Goal: Information Seeking & Learning: Learn about a topic

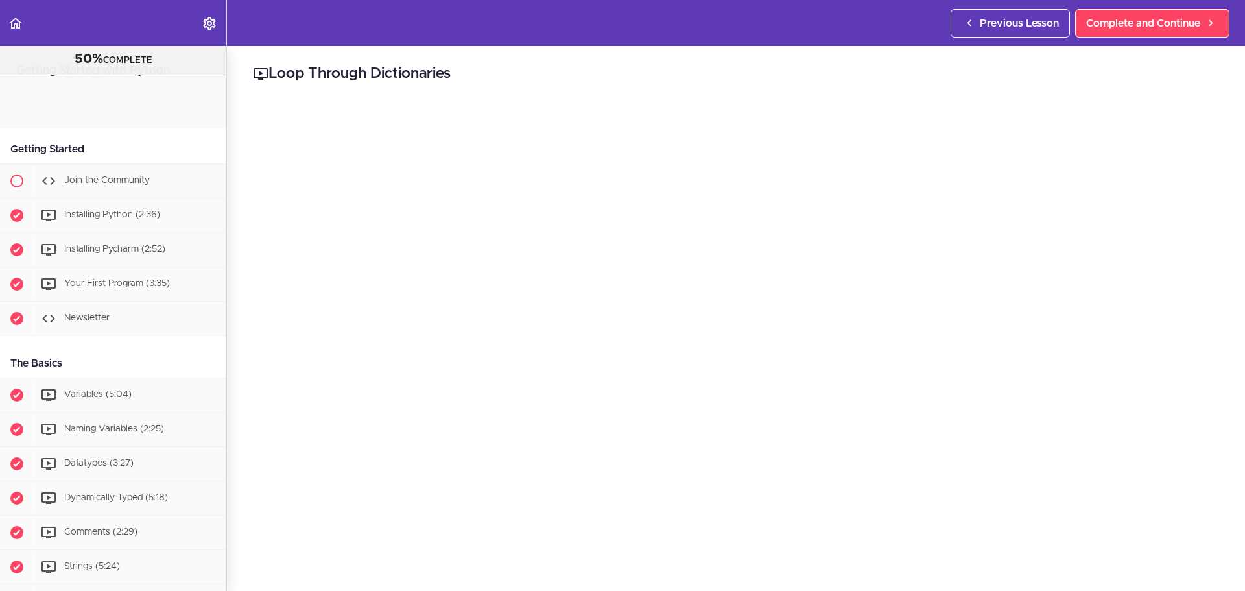
scroll to position [1235, 0]
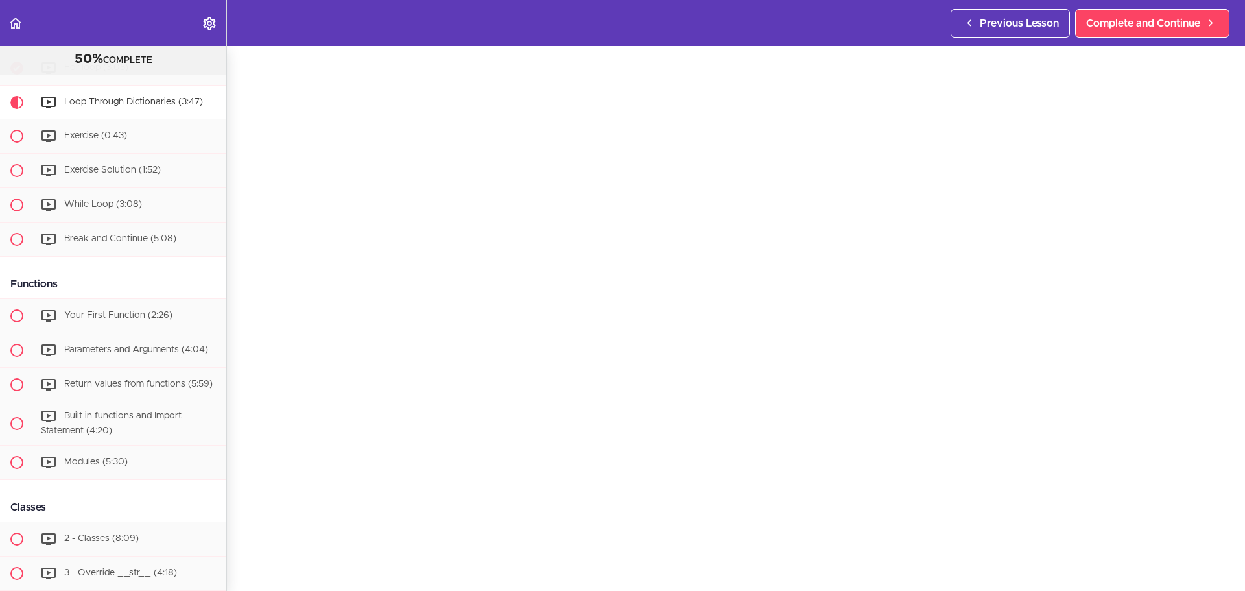
click at [108, 276] on div "Getting Started Join the Community Installing Python (2:36)" at bounding box center [108, 83] width 236 height 2367
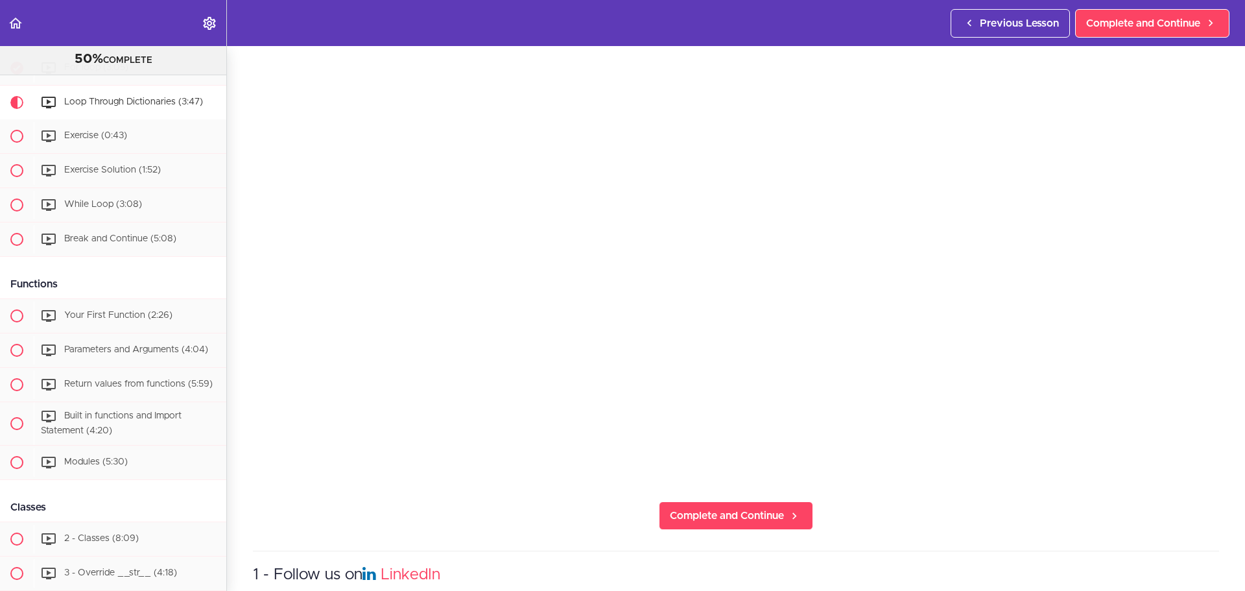
scroll to position [195, 0]
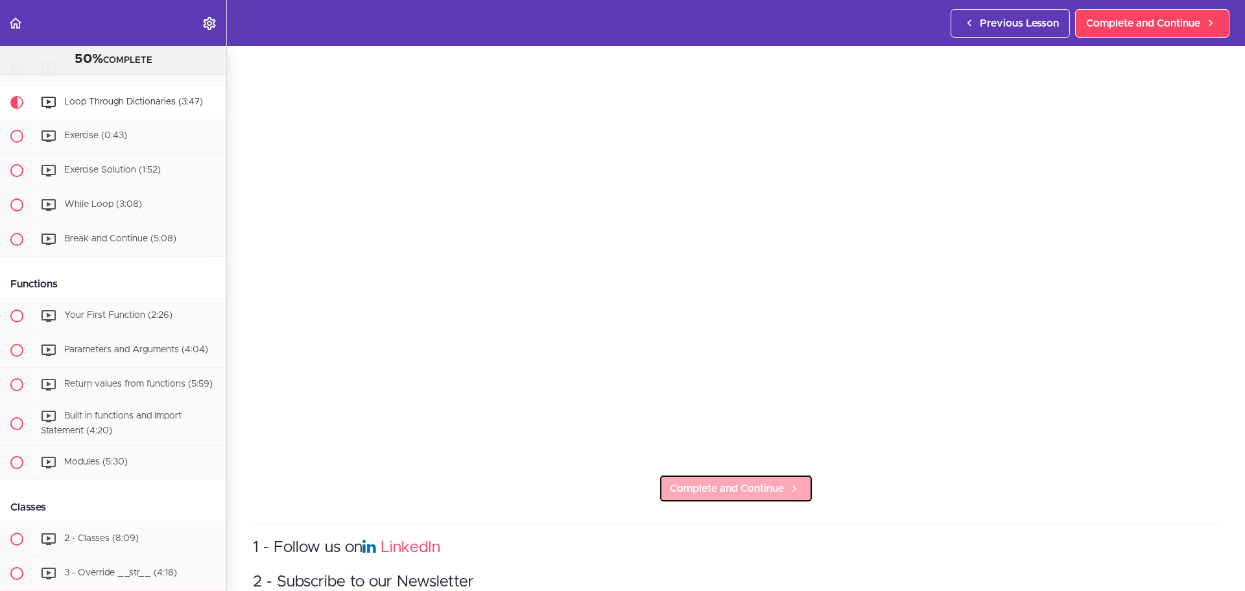
click at [743, 489] on span "Complete and Continue" at bounding box center [727, 489] width 114 height 16
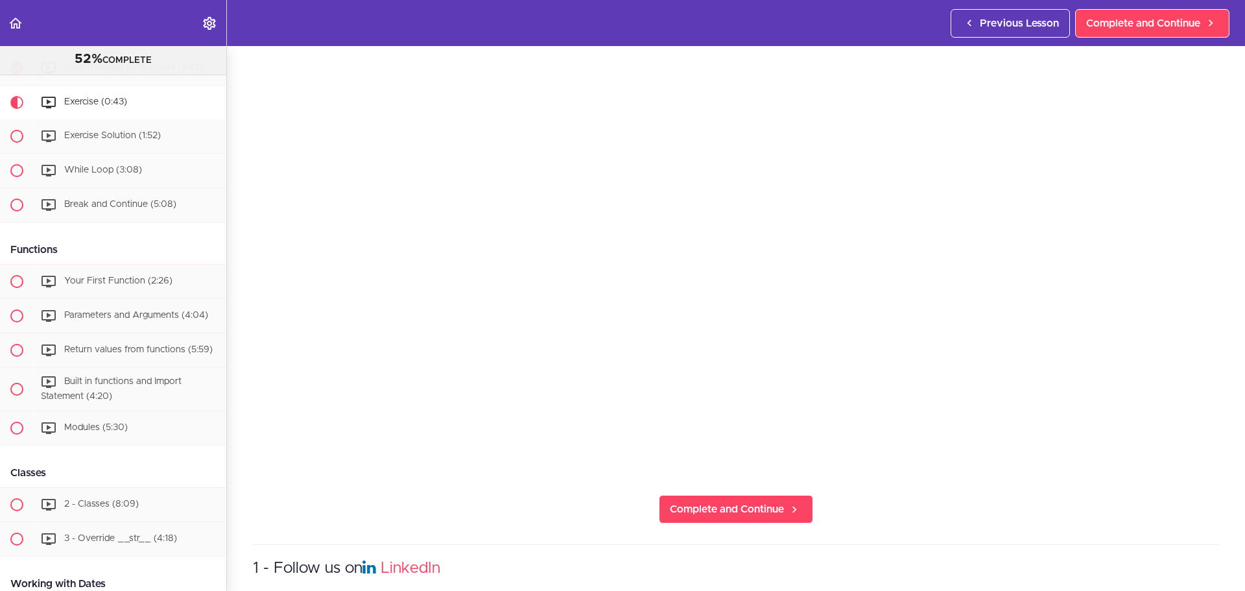
scroll to position [65, 0]
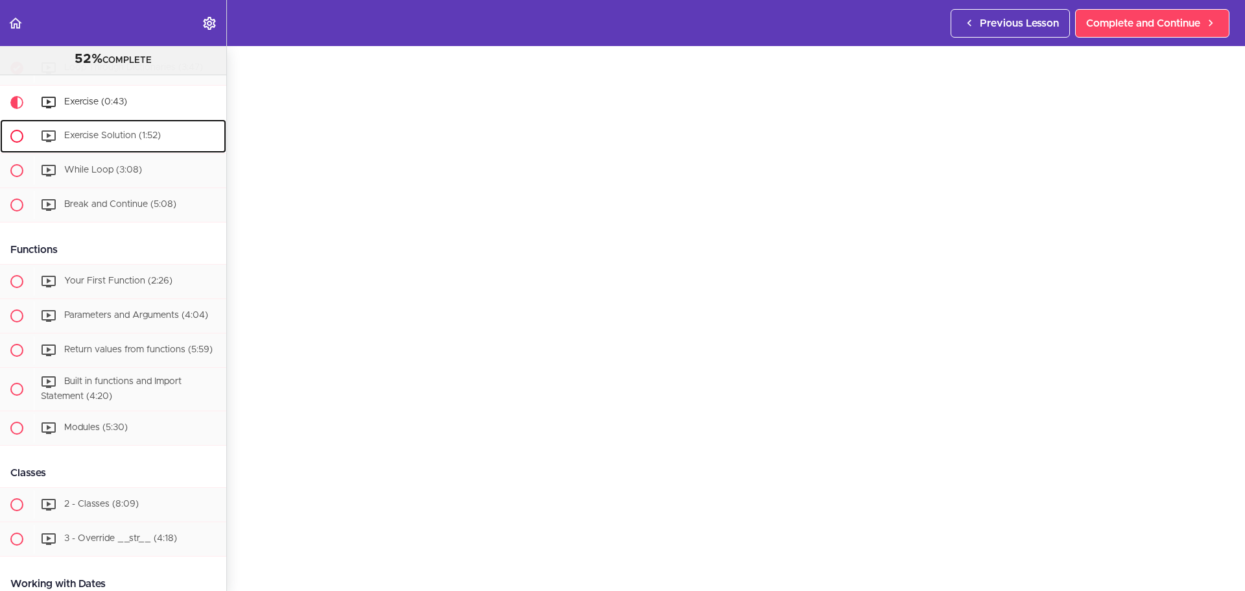
click at [146, 150] on div "Exercise Solution (1:52)" at bounding box center [130, 136] width 193 height 29
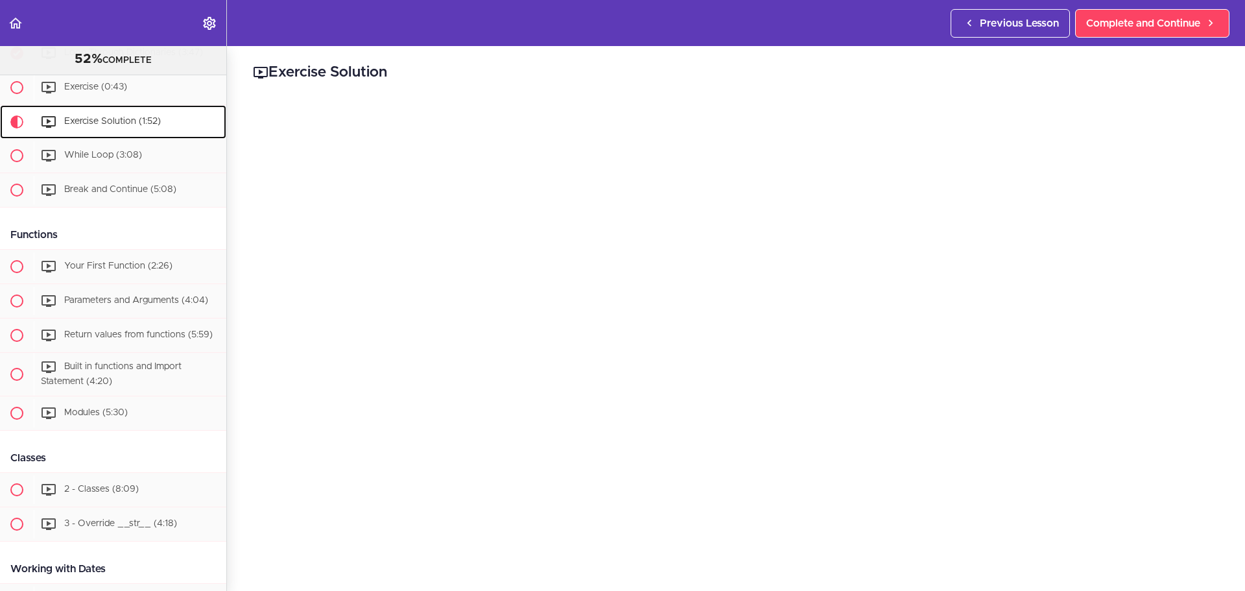
scroll to position [1304, 0]
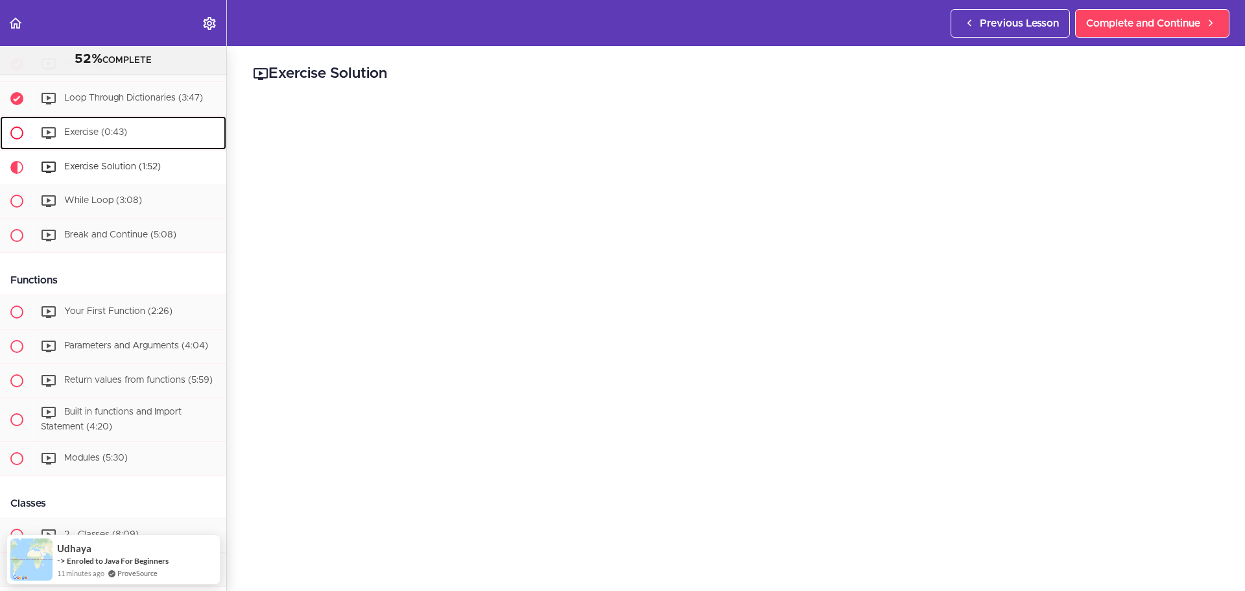
click at [110, 137] on span "Exercise (0:43)" at bounding box center [95, 132] width 63 height 9
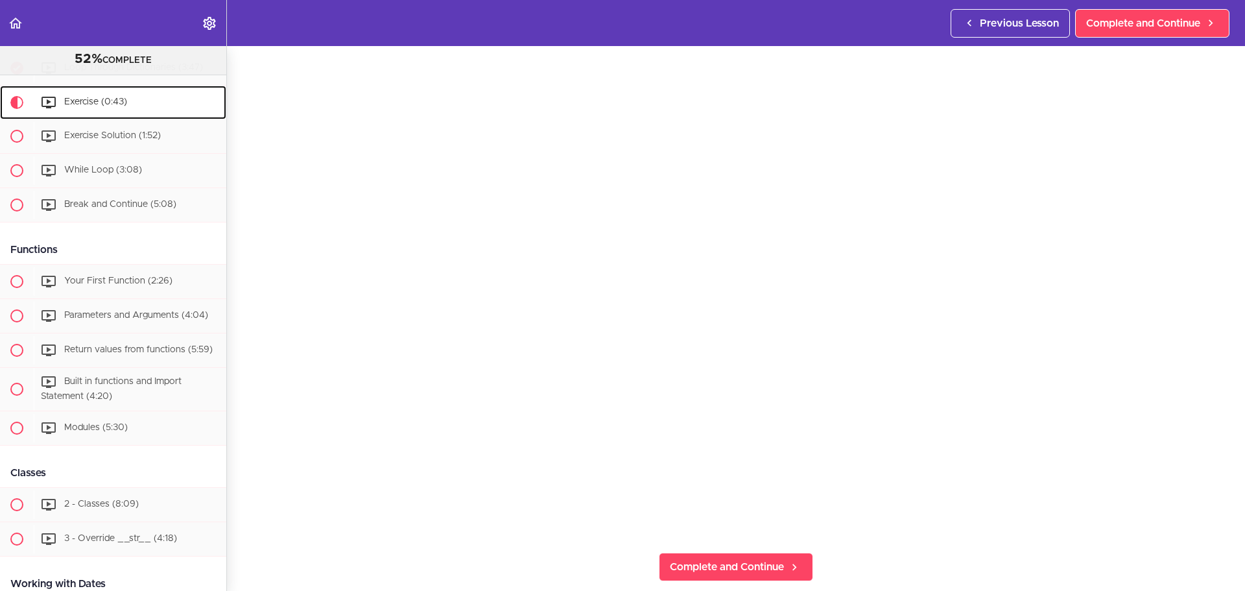
scroll to position [389, 0]
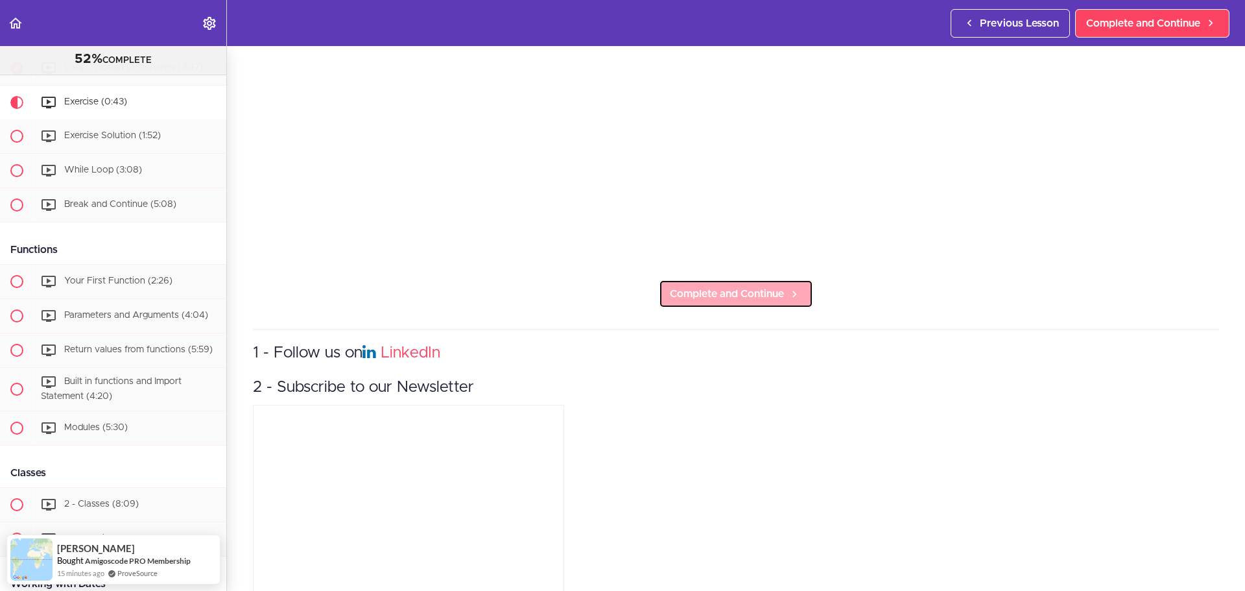
click at [765, 298] on link "Complete and Continue" at bounding box center [736, 294] width 154 height 29
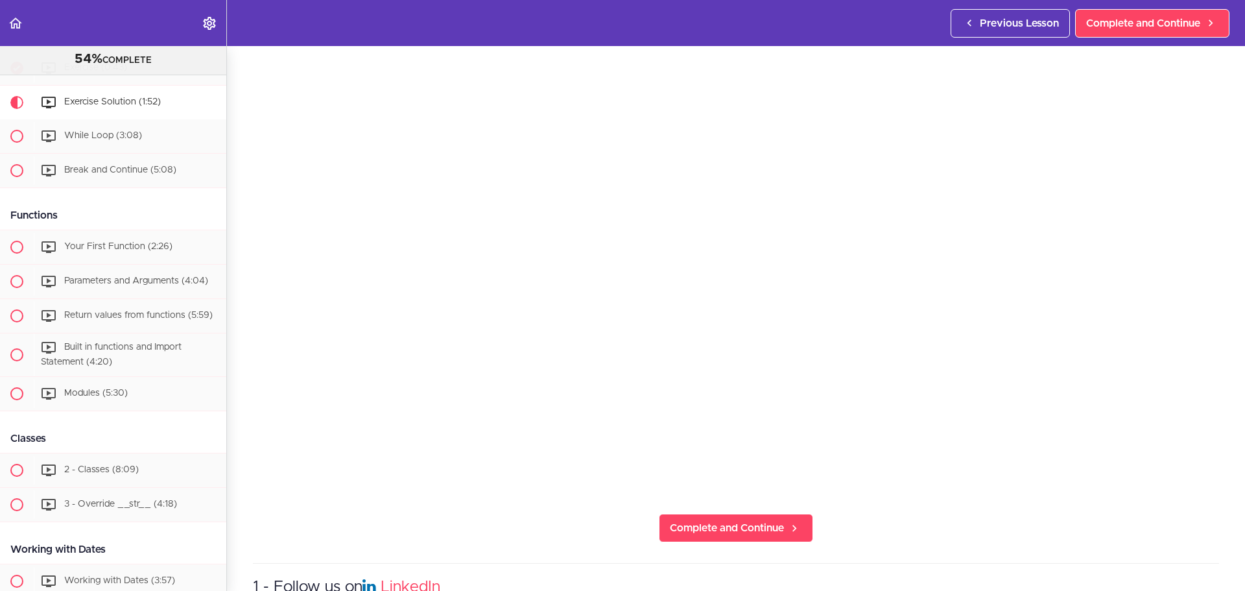
scroll to position [195, 0]
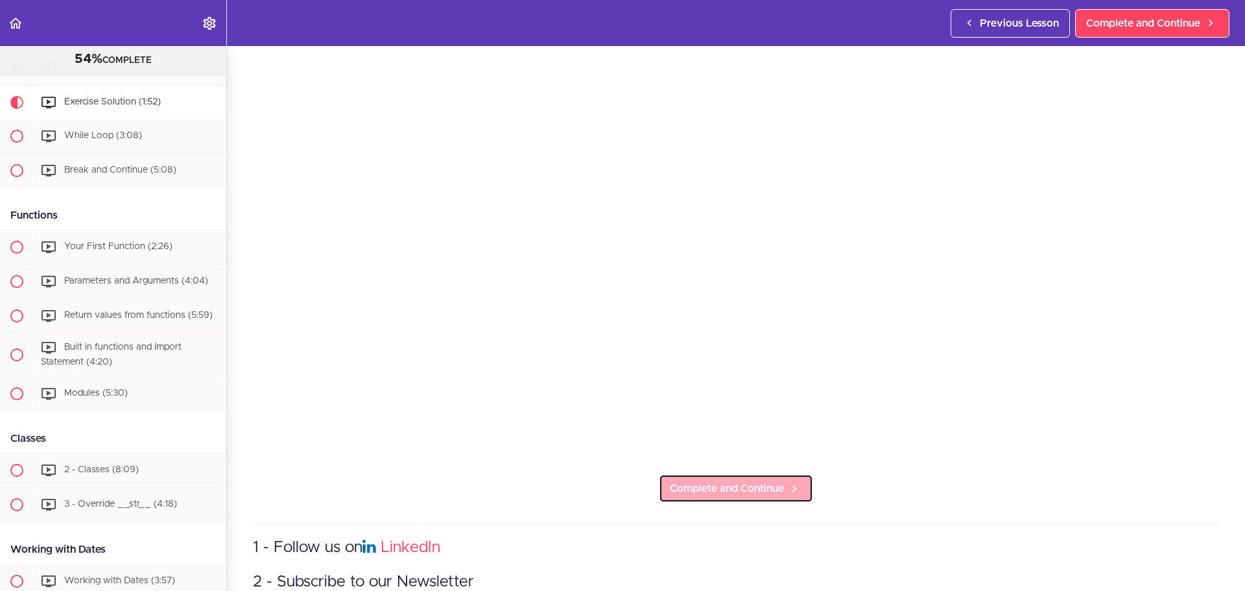
click at [686, 484] on span "Complete and Continue" at bounding box center [727, 489] width 114 height 16
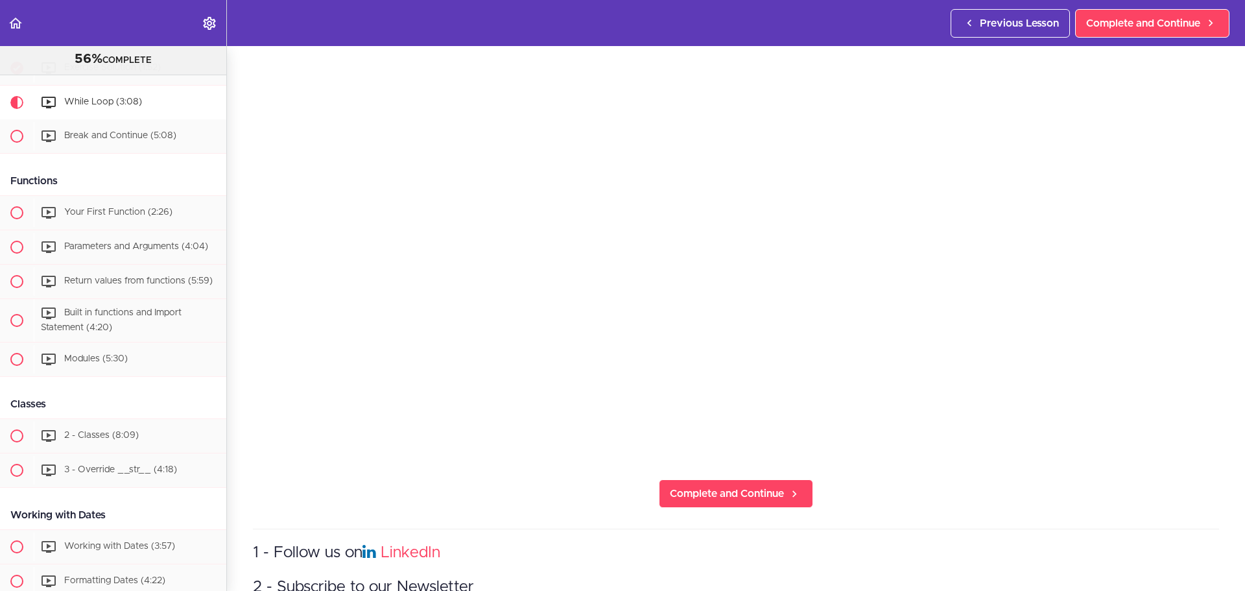
scroll to position [195, 0]
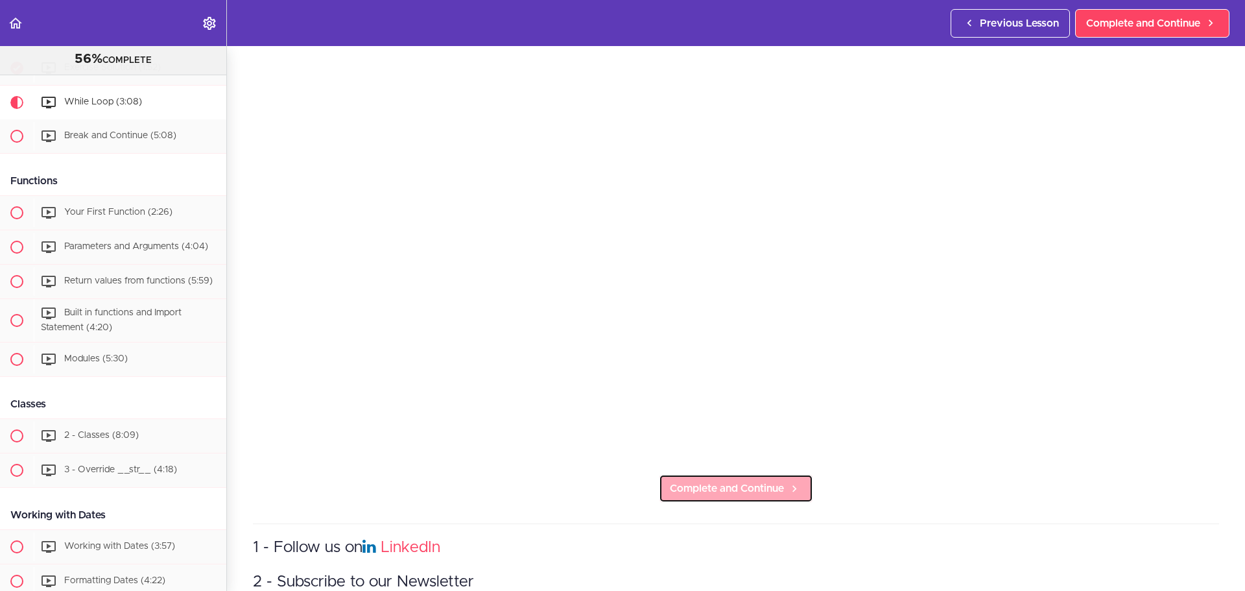
click at [775, 475] on link "Complete and Continue" at bounding box center [736, 488] width 154 height 29
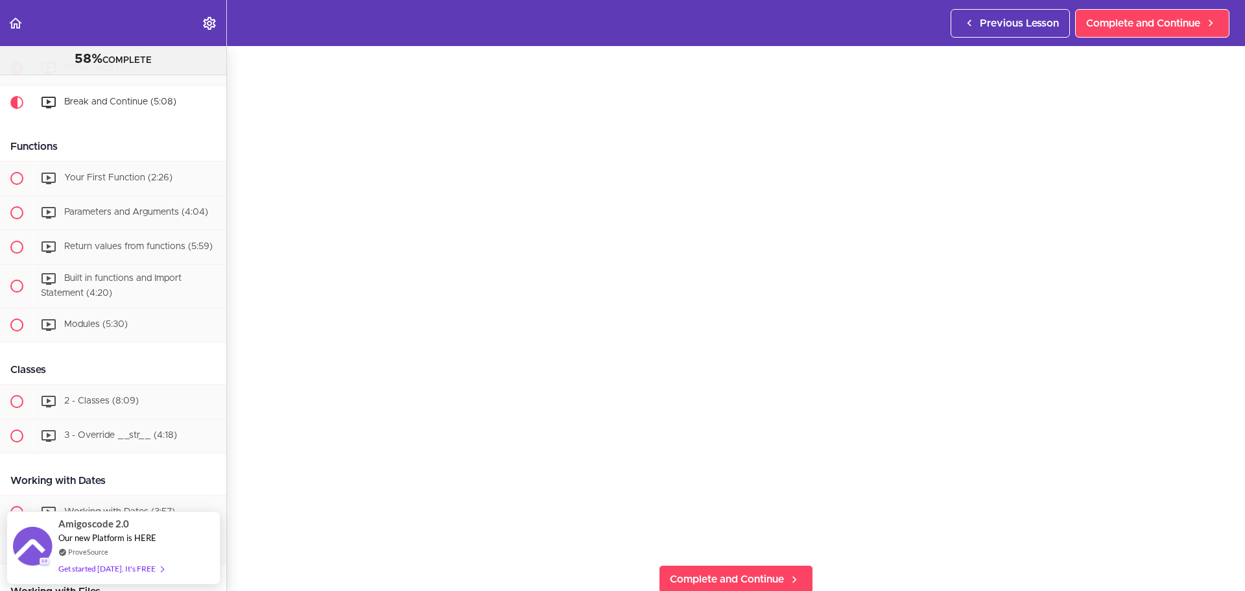
scroll to position [195, 0]
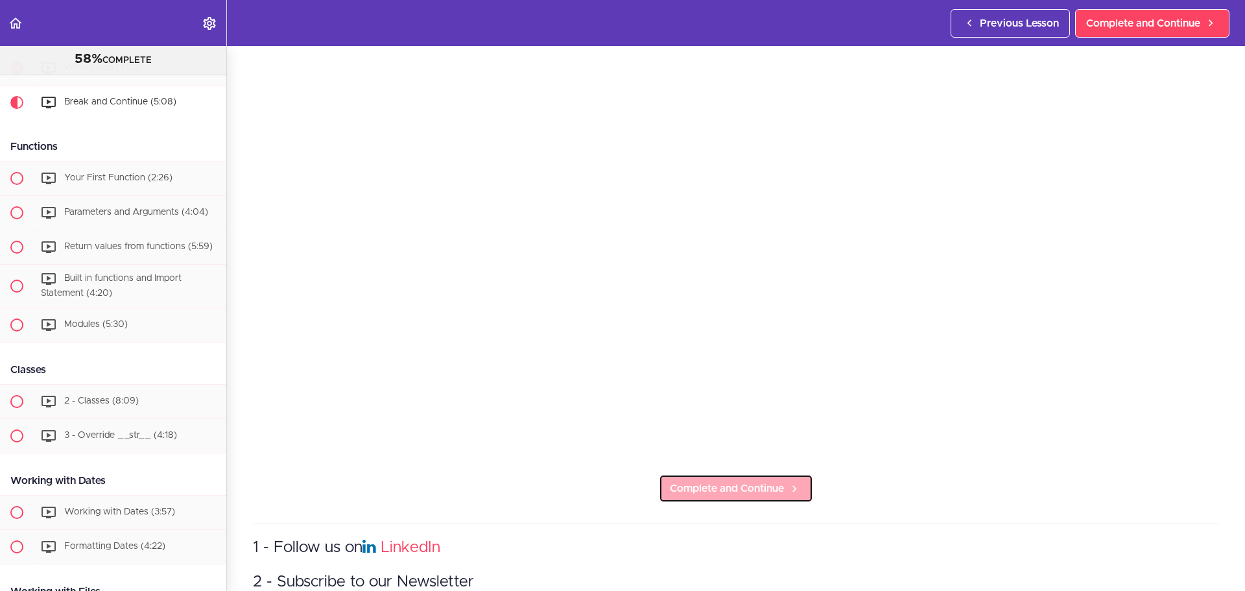
click at [699, 483] on span "Complete and Continue" at bounding box center [727, 489] width 114 height 16
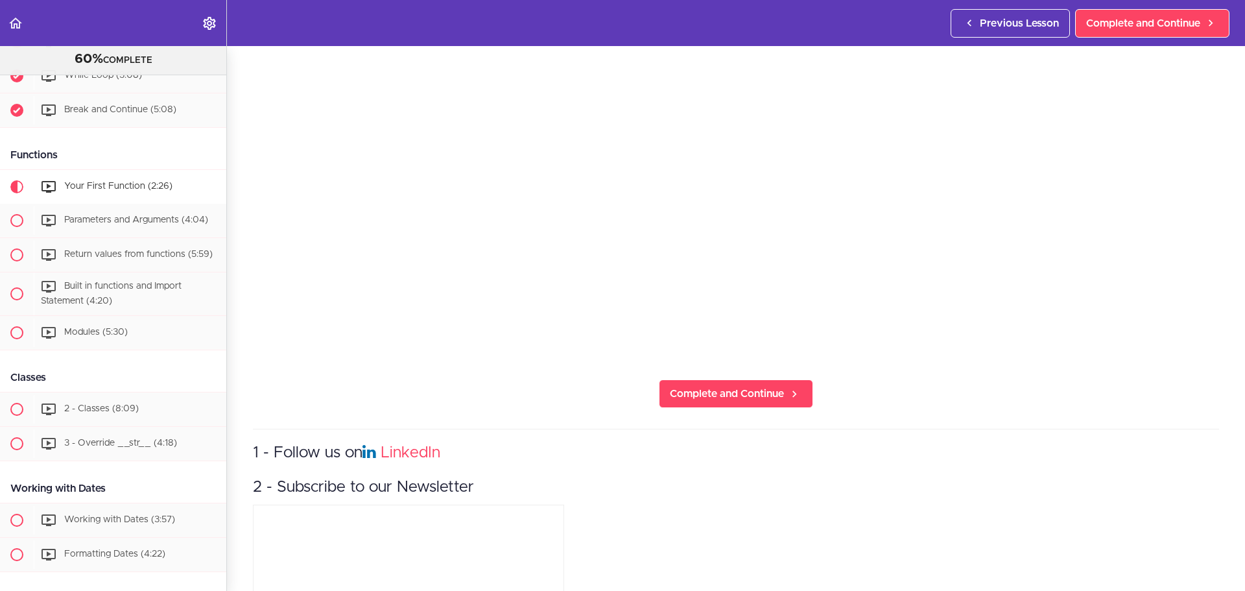
scroll to position [324, 0]
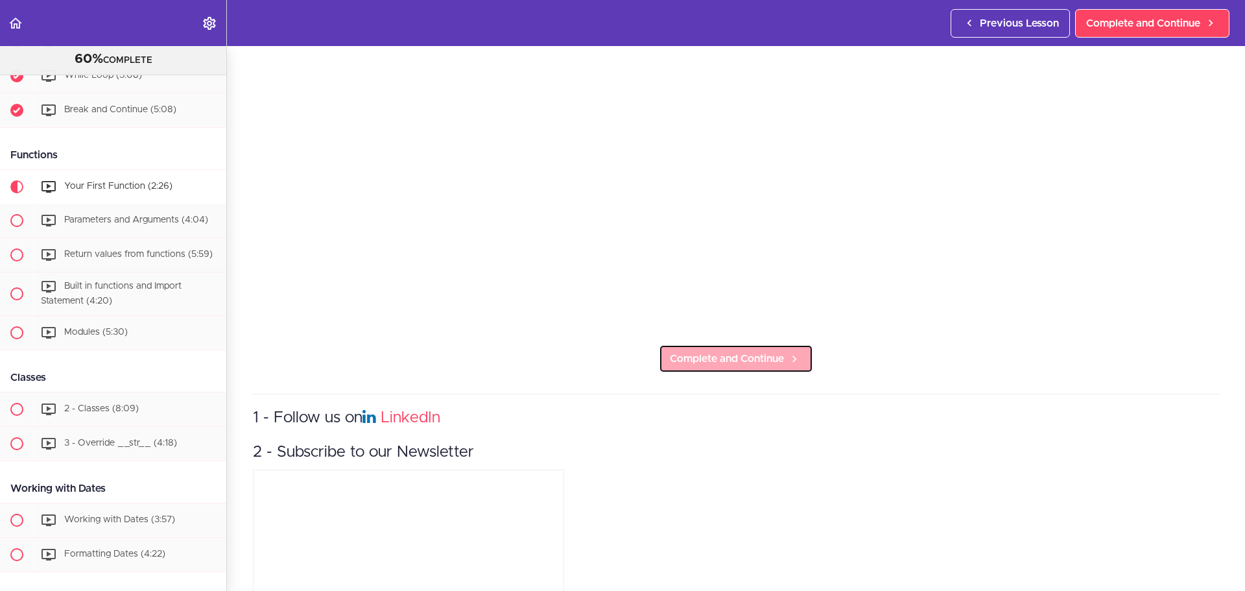
click at [782, 361] on link "Complete and Continue" at bounding box center [736, 358] width 154 height 29
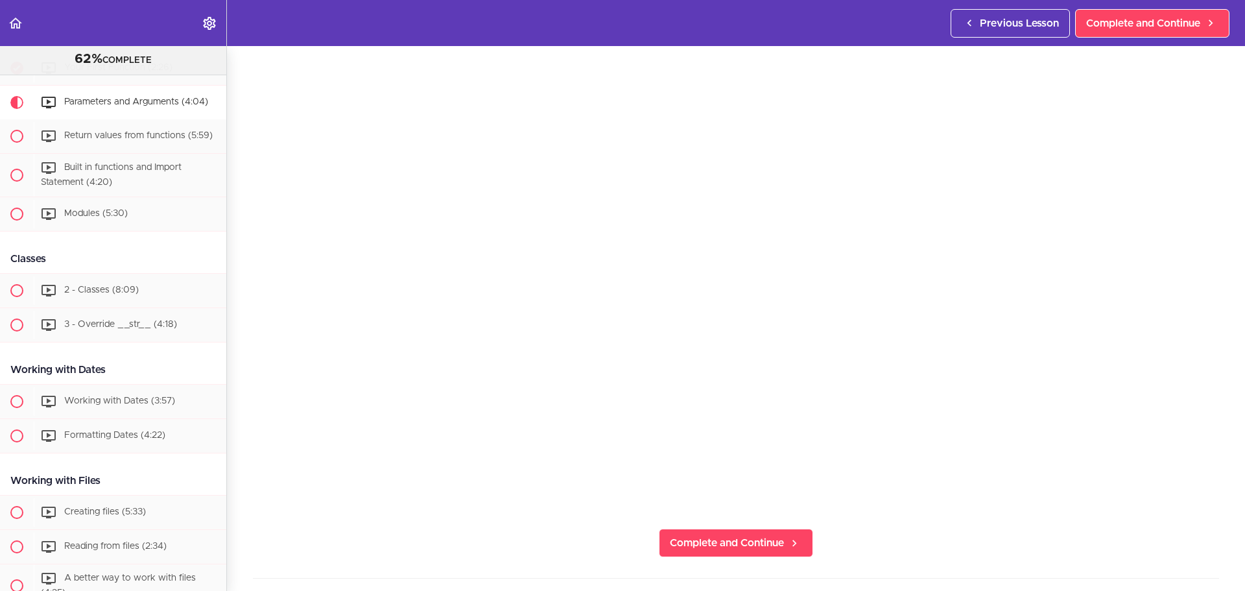
scroll to position [130, 0]
click at [750, 551] on span "Complete and Continue" at bounding box center [727, 553] width 114 height 16
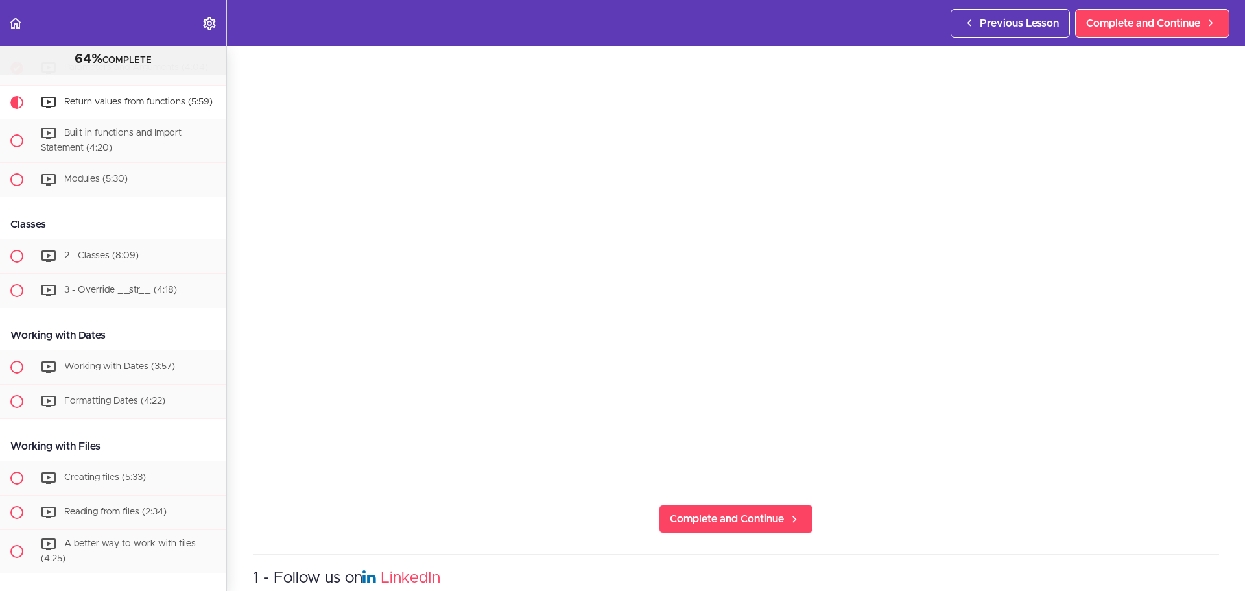
scroll to position [195, 0]
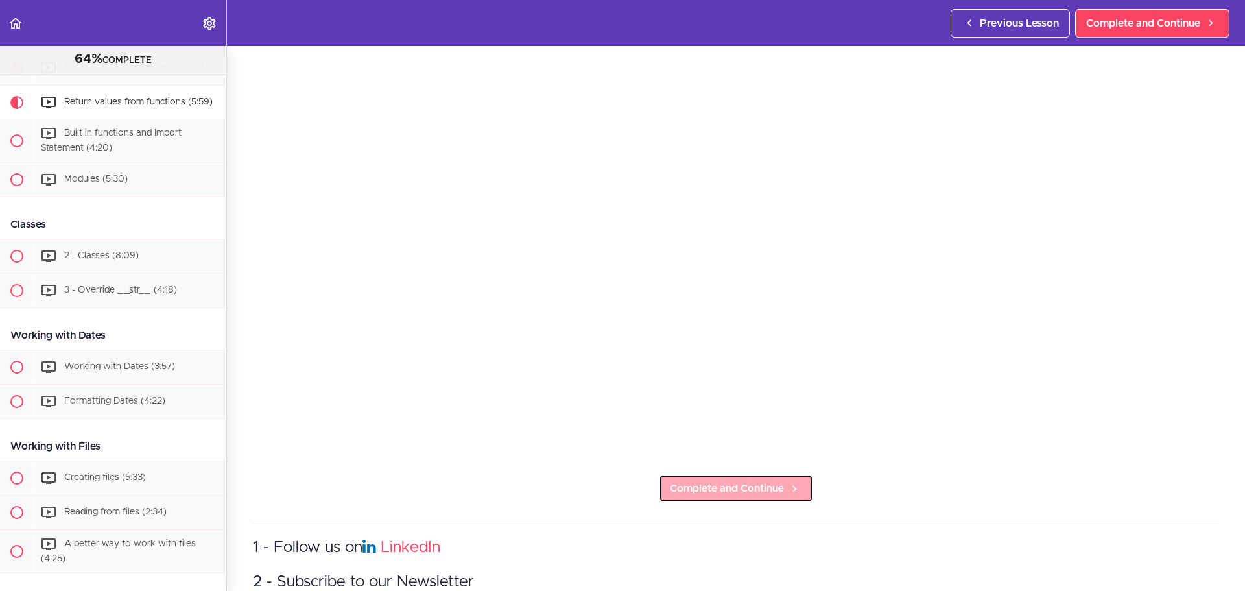
click at [761, 486] on span "Complete and Continue" at bounding box center [727, 489] width 114 height 16
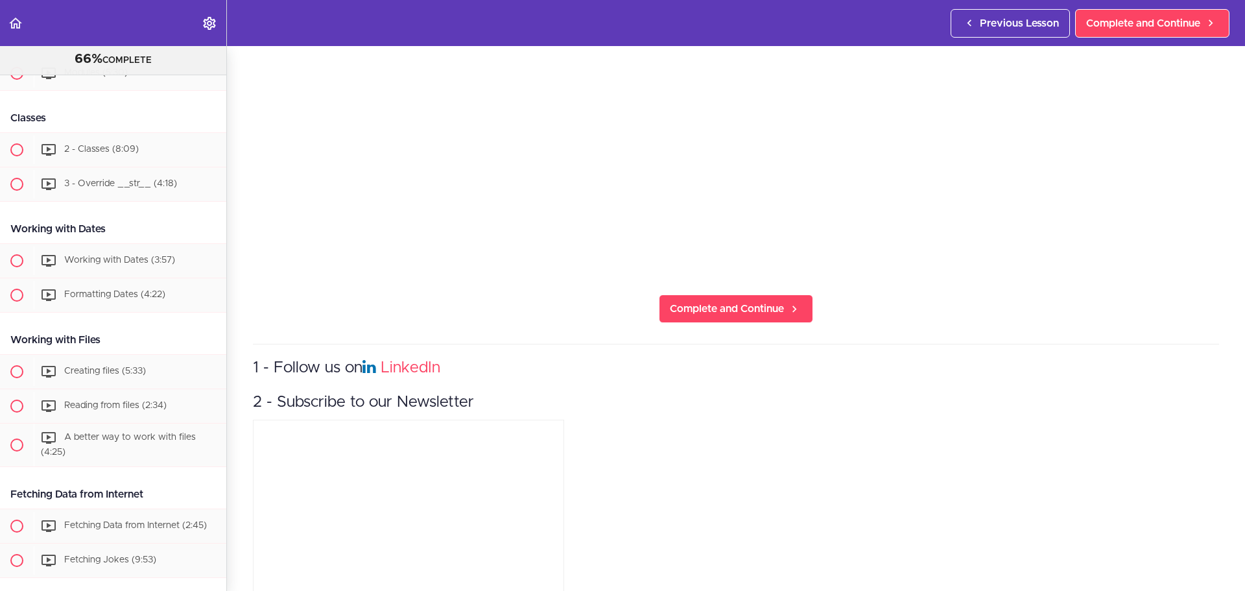
scroll to position [432, 0]
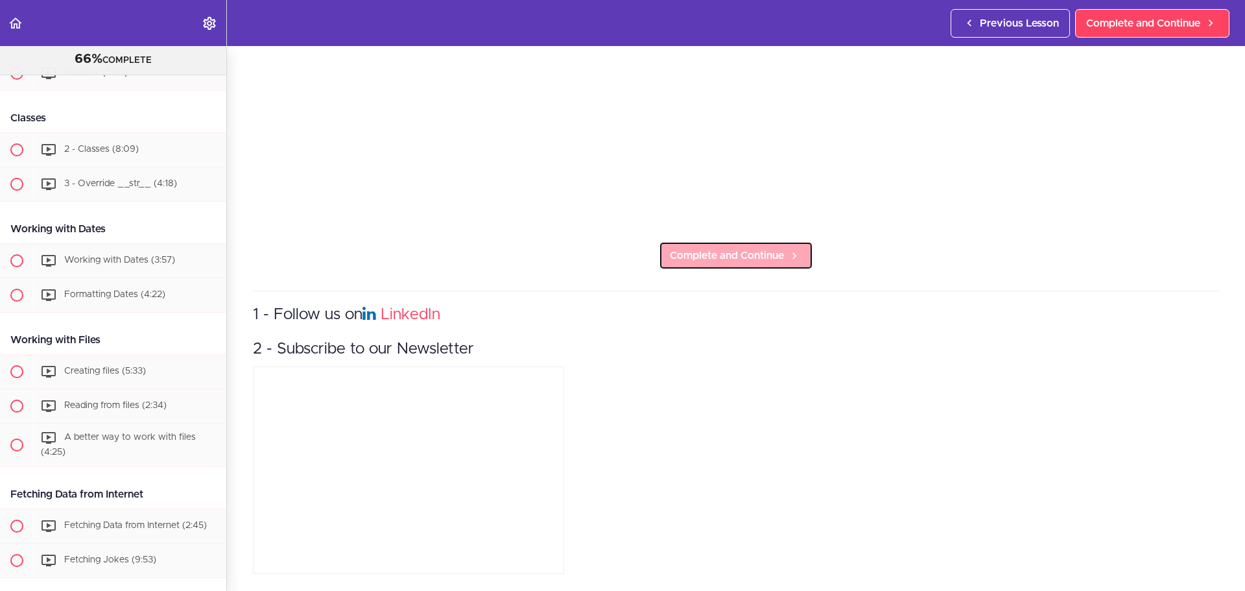
click at [787, 250] on icon at bounding box center [795, 256] width 16 height 14
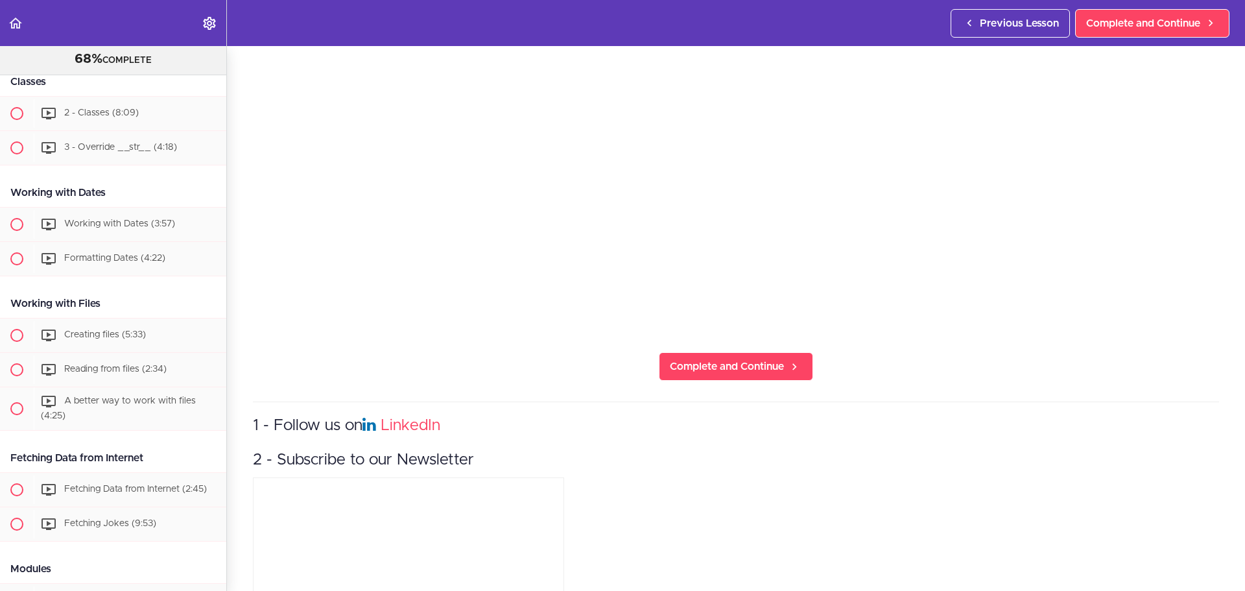
scroll to position [324, 0]
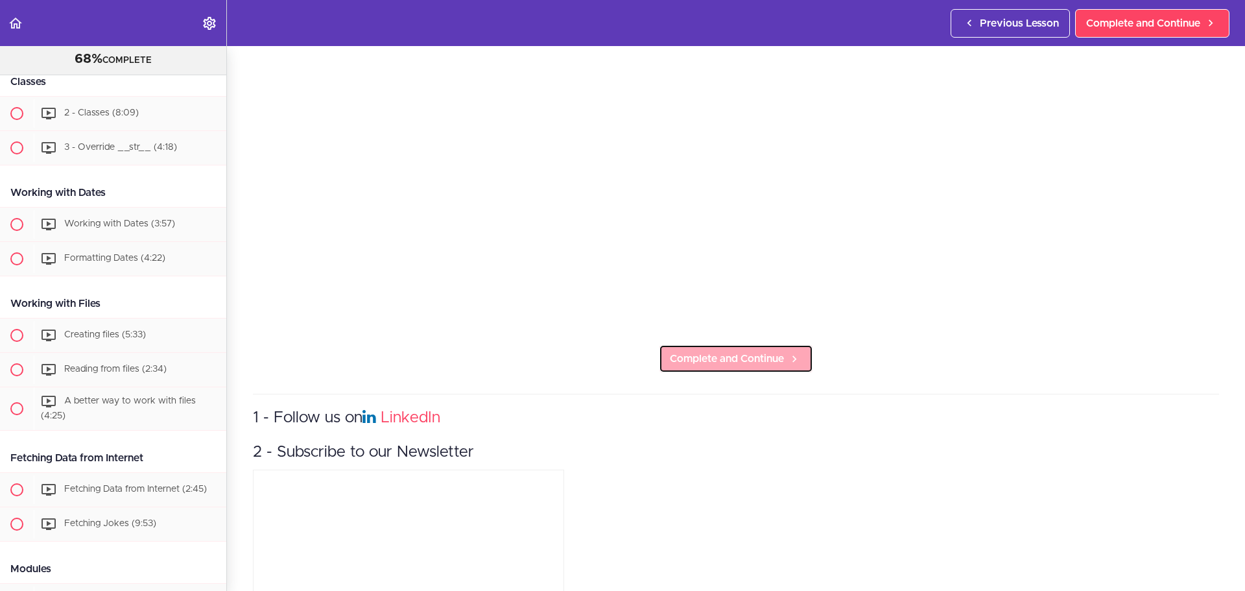
click at [715, 364] on link "Complete and Continue" at bounding box center [736, 358] width 154 height 29
